Goal: Information Seeking & Learning: Find specific fact

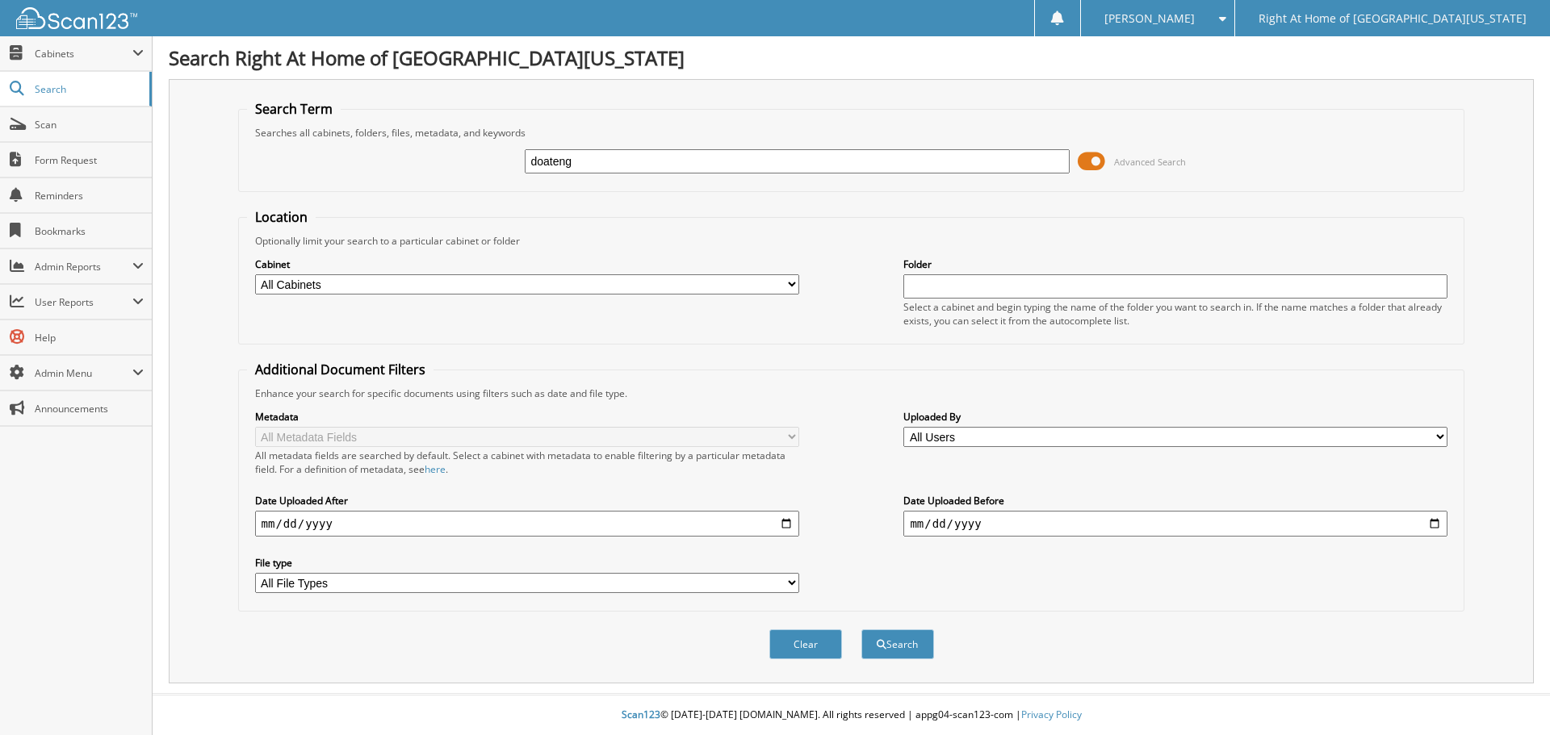
type input "doateng"
click at [861, 630] on button "Search" at bounding box center [897, 645] width 73 height 30
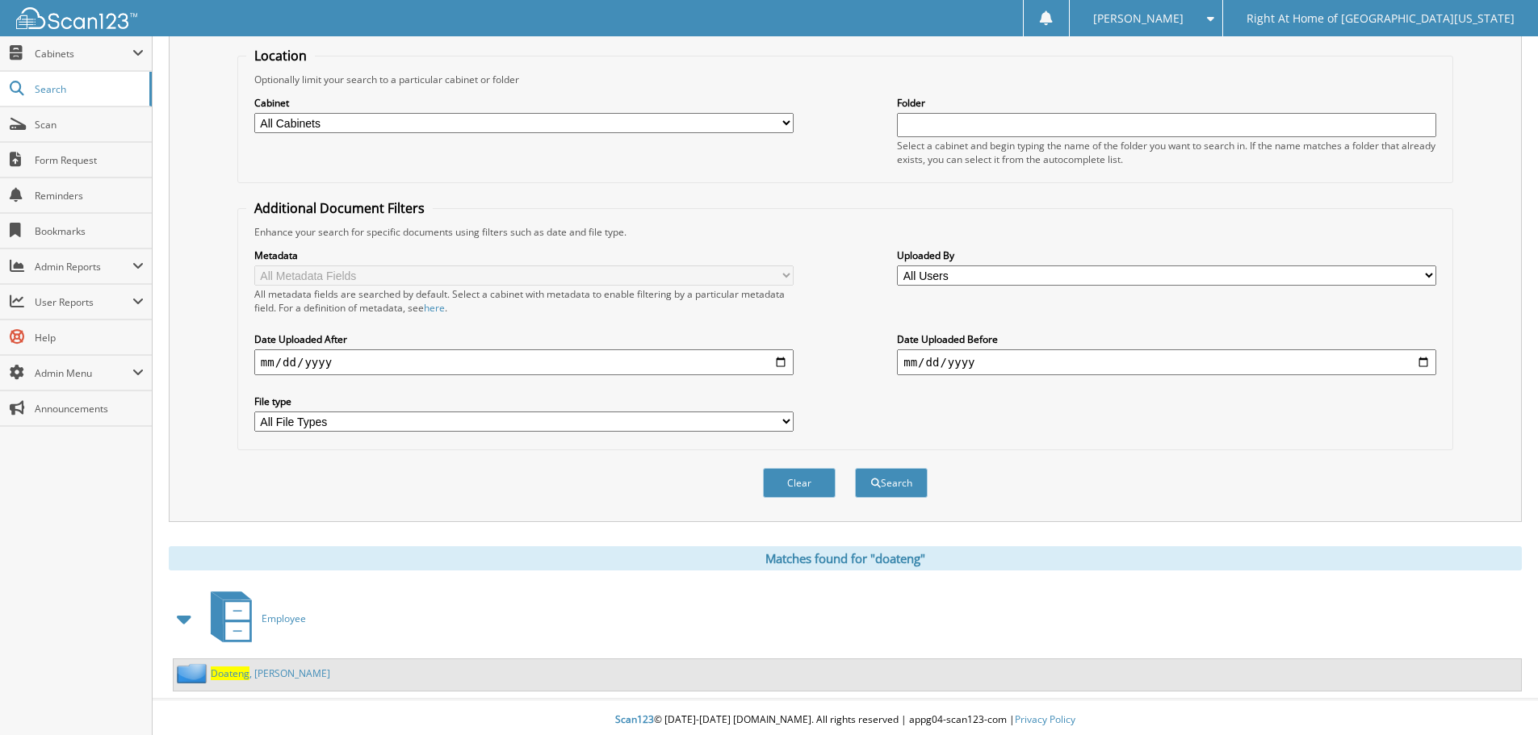
scroll to position [167, 0]
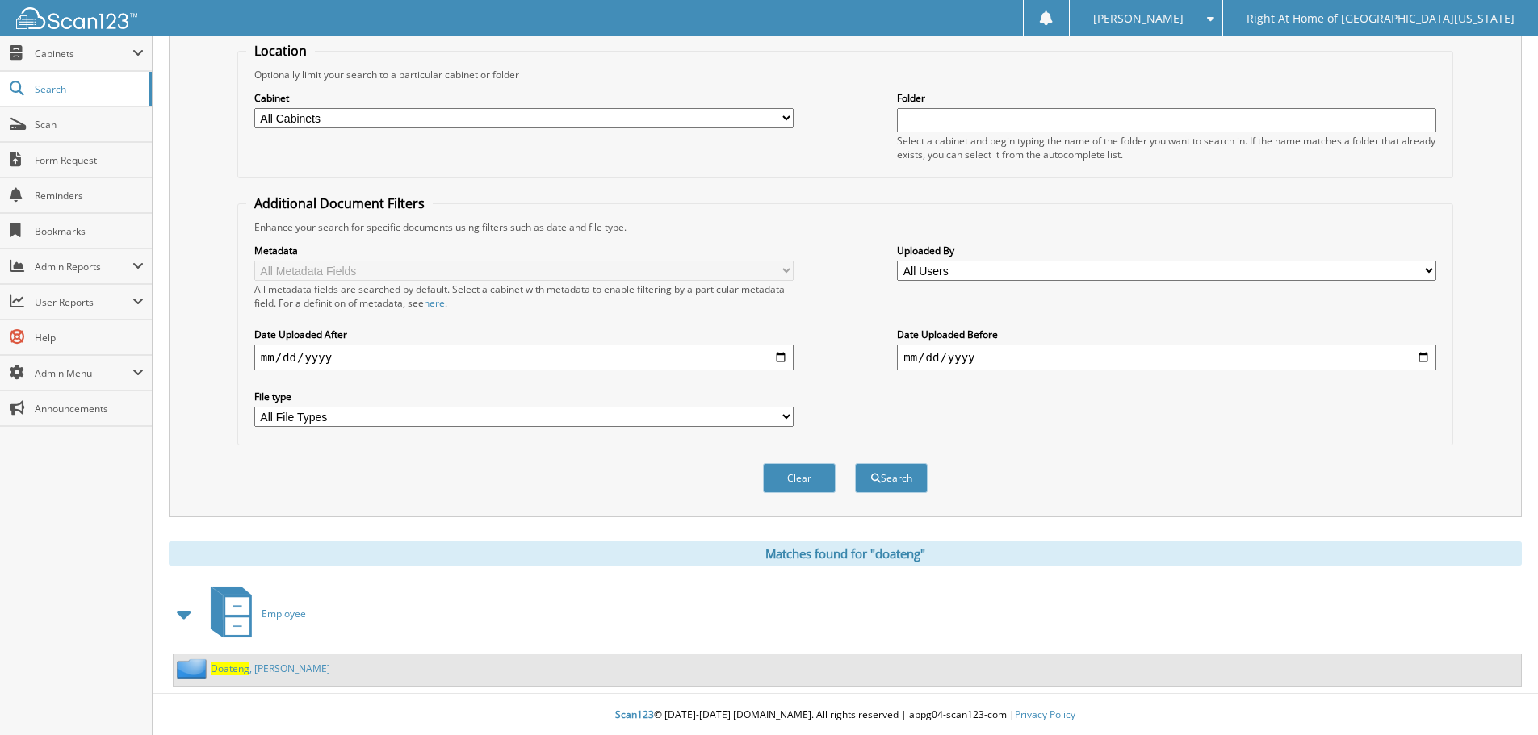
click at [253, 674] on link "Doateng , Josephine" at bounding box center [270, 669] width 119 height 14
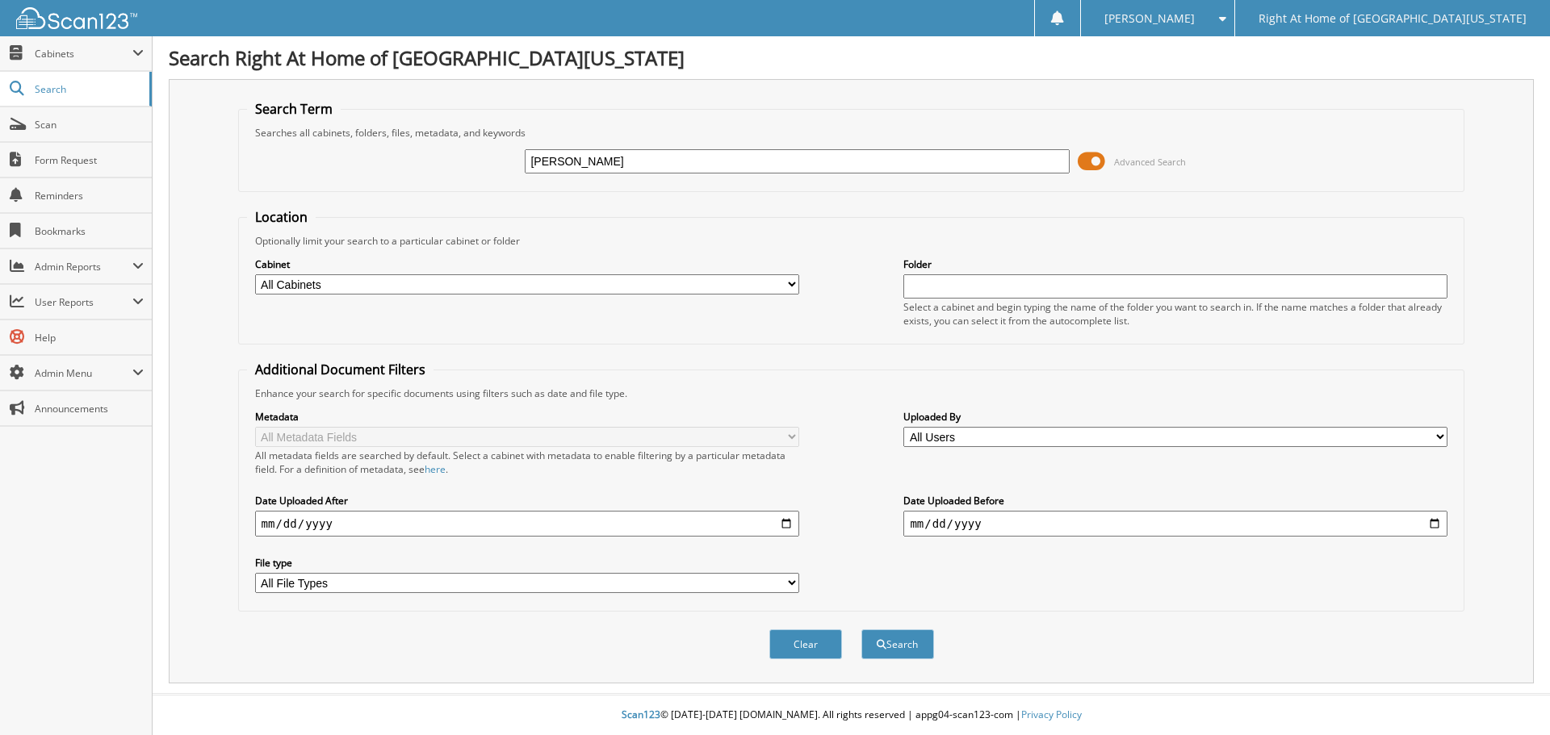
type input "[PERSON_NAME]"
click at [861, 630] on button "Search" at bounding box center [897, 645] width 73 height 30
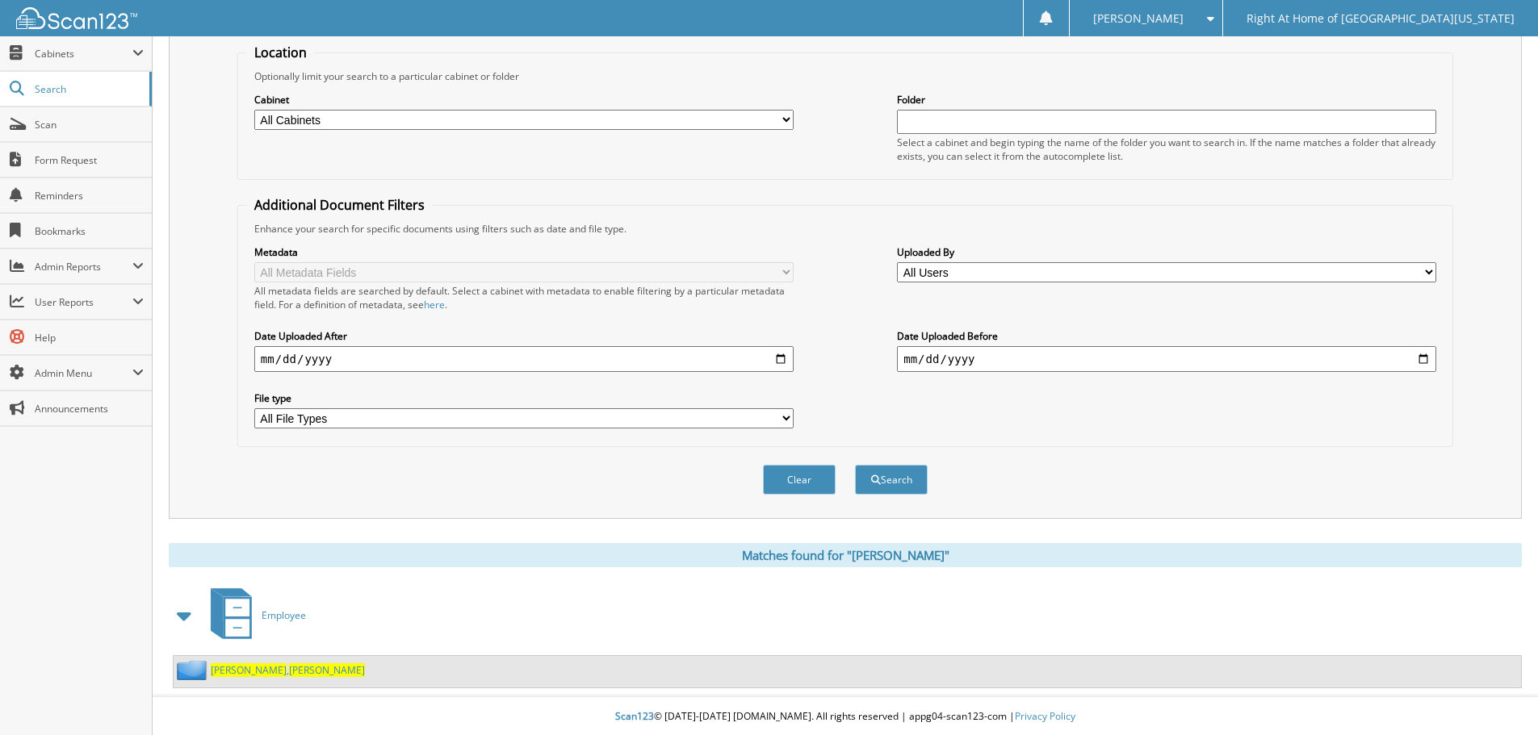
scroll to position [167, 0]
click at [275, 661] on div "[PERSON_NAME]" at bounding box center [269, 669] width 191 height 20
click at [289, 666] on span "Carol" at bounding box center [327, 669] width 76 height 14
